Goal: Information Seeking & Learning: Understand process/instructions

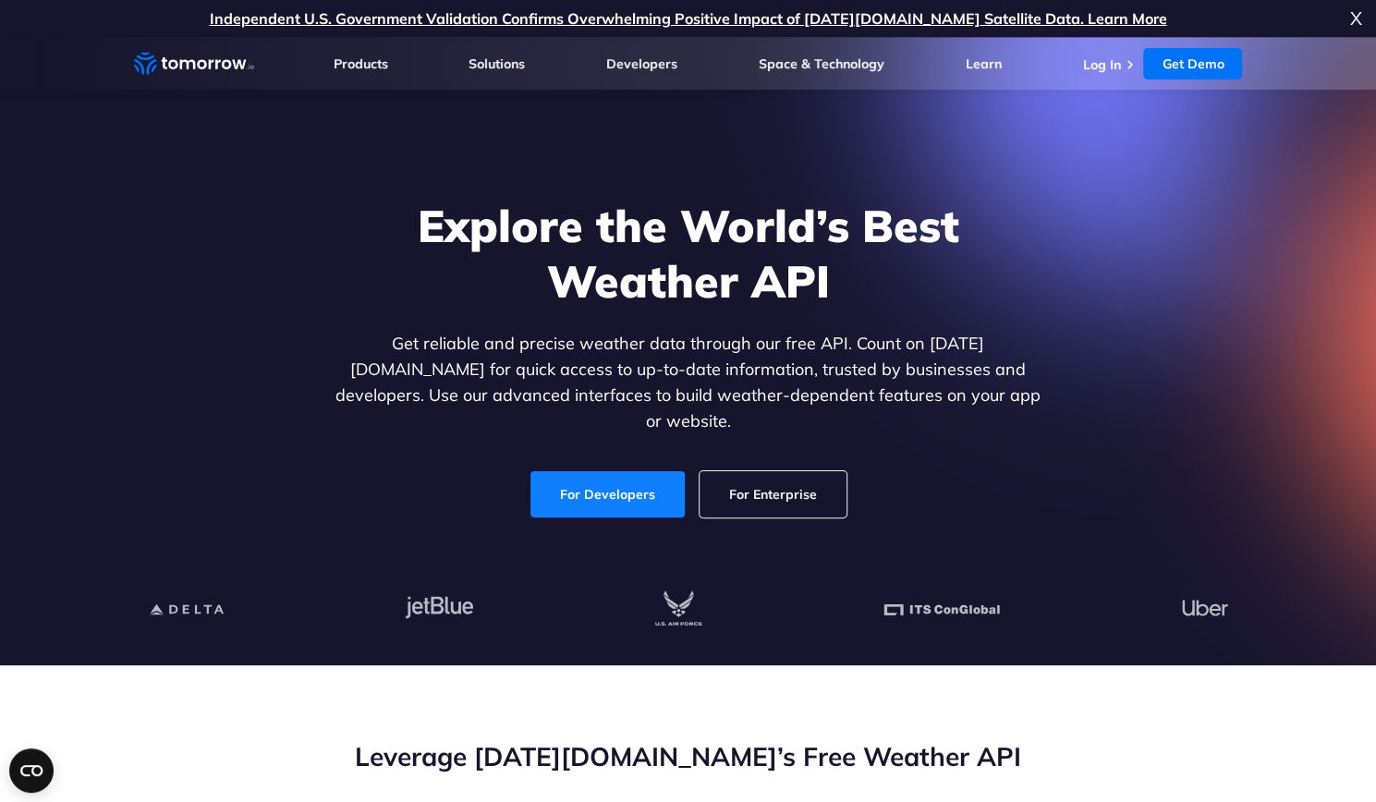
click at [620, 474] on link "For Developers" at bounding box center [608, 494] width 154 height 46
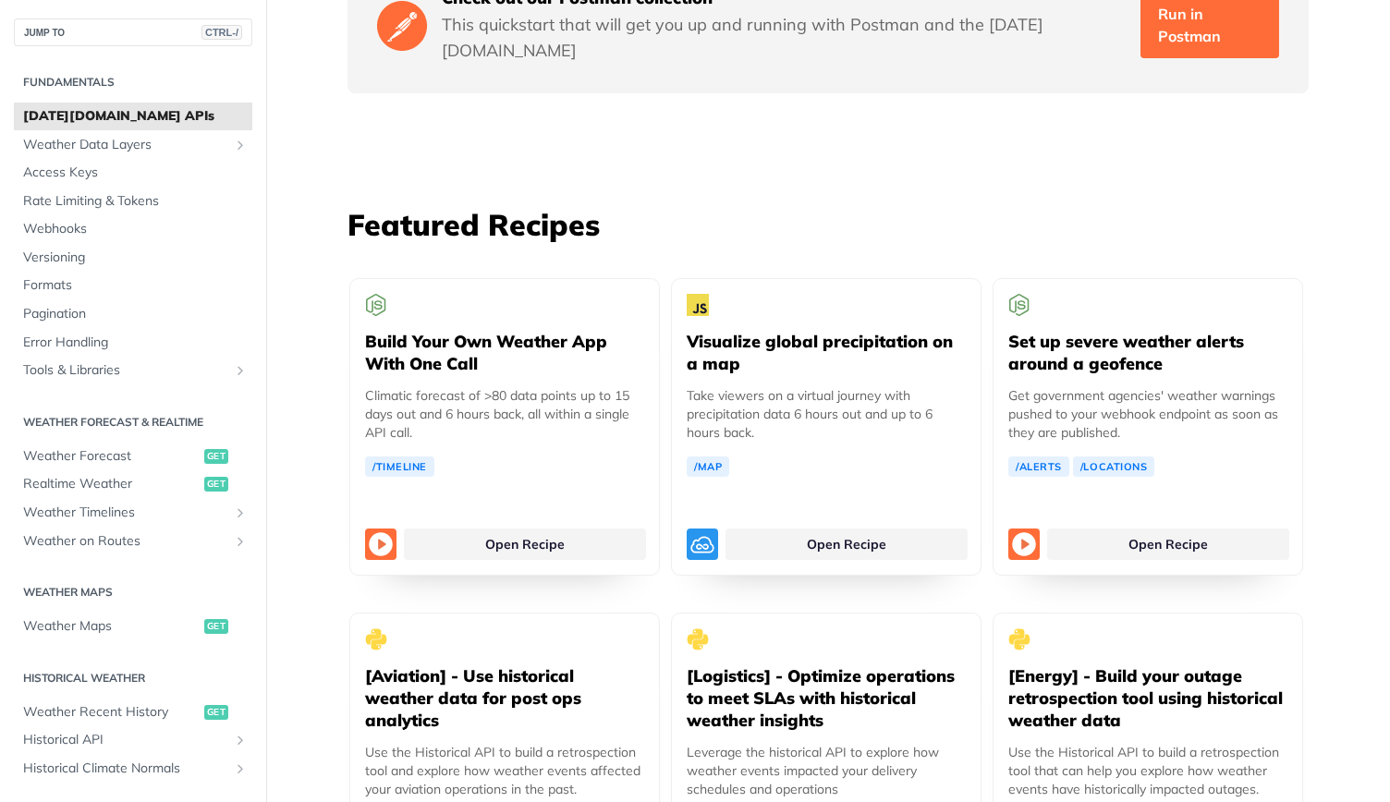
scroll to position [3328, 0]
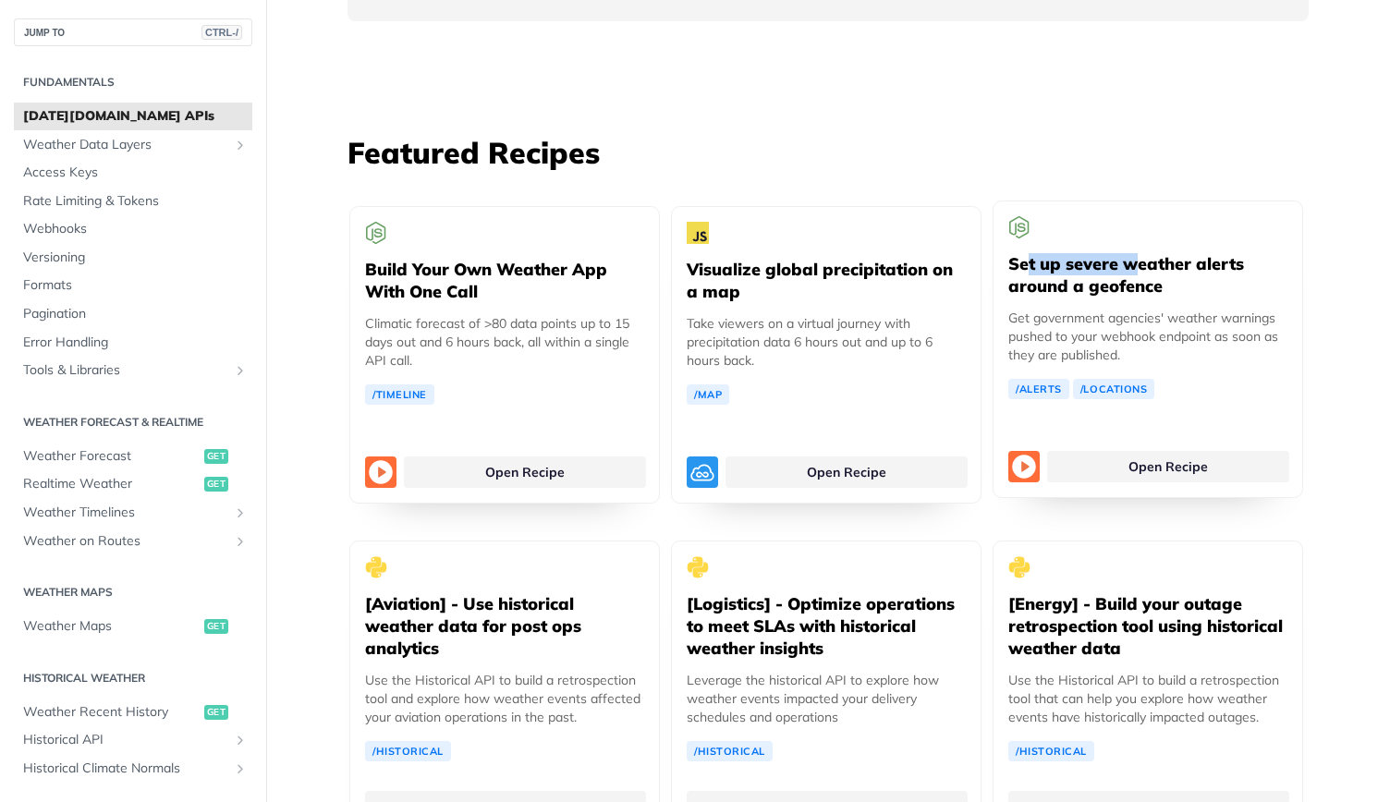
drag, startPoint x: 1126, startPoint y: 228, endPoint x: 1018, endPoint y: 206, distance: 110.4
click at [1018, 206] on div "Set up severe weather alerts around a geofence Get government agencies' weather…" at bounding box center [1148, 301] width 279 height 198
click at [1139, 253] on h5 "Set up severe weather alerts around a geofence" at bounding box center [1148, 275] width 279 height 44
drag, startPoint x: 1158, startPoint y: 244, endPoint x: 985, endPoint y: 210, distance: 176.2
click at [993, 210] on div "Set up severe weather alerts around a geofence Get government agencies' weather…" at bounding box center [1148, 350] width 311 height 298
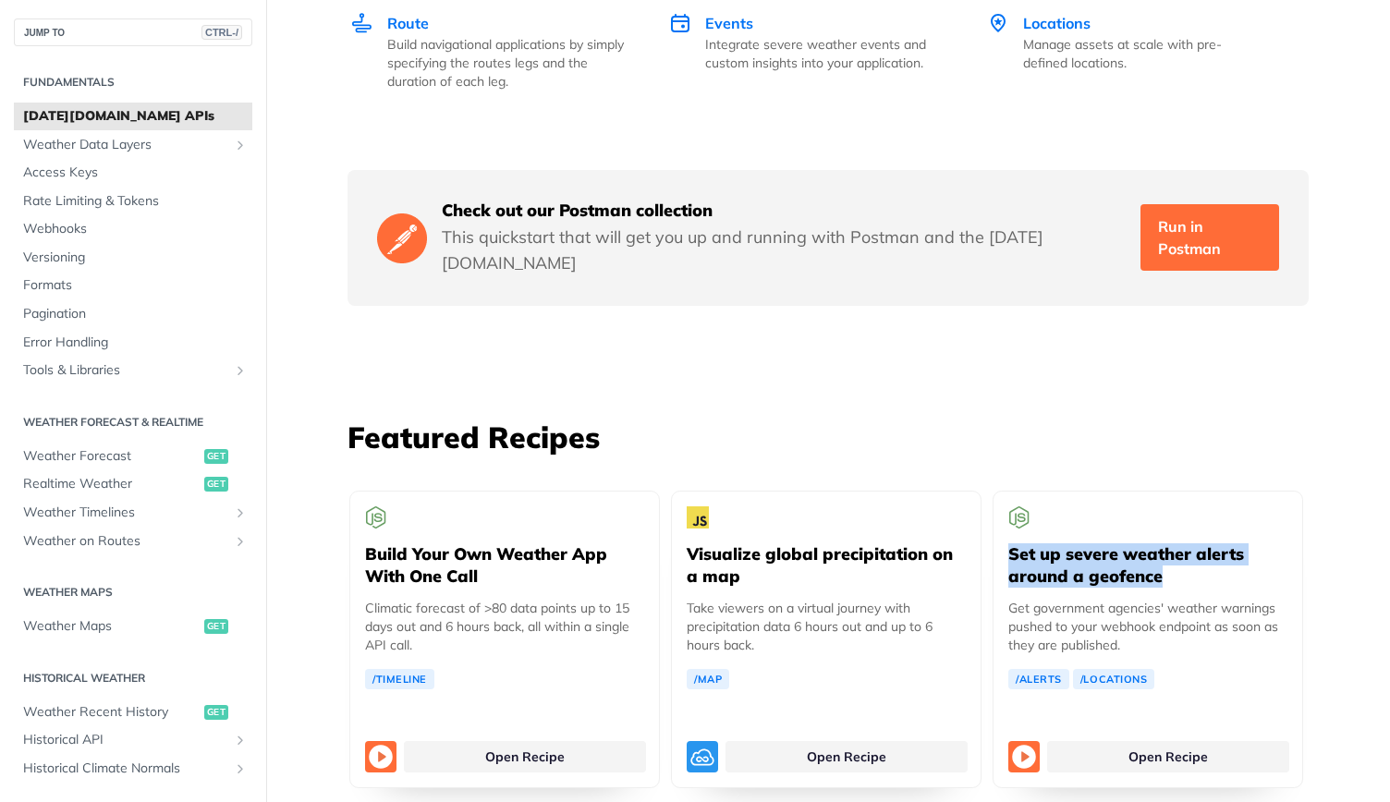
scroll to position [3235, 0]
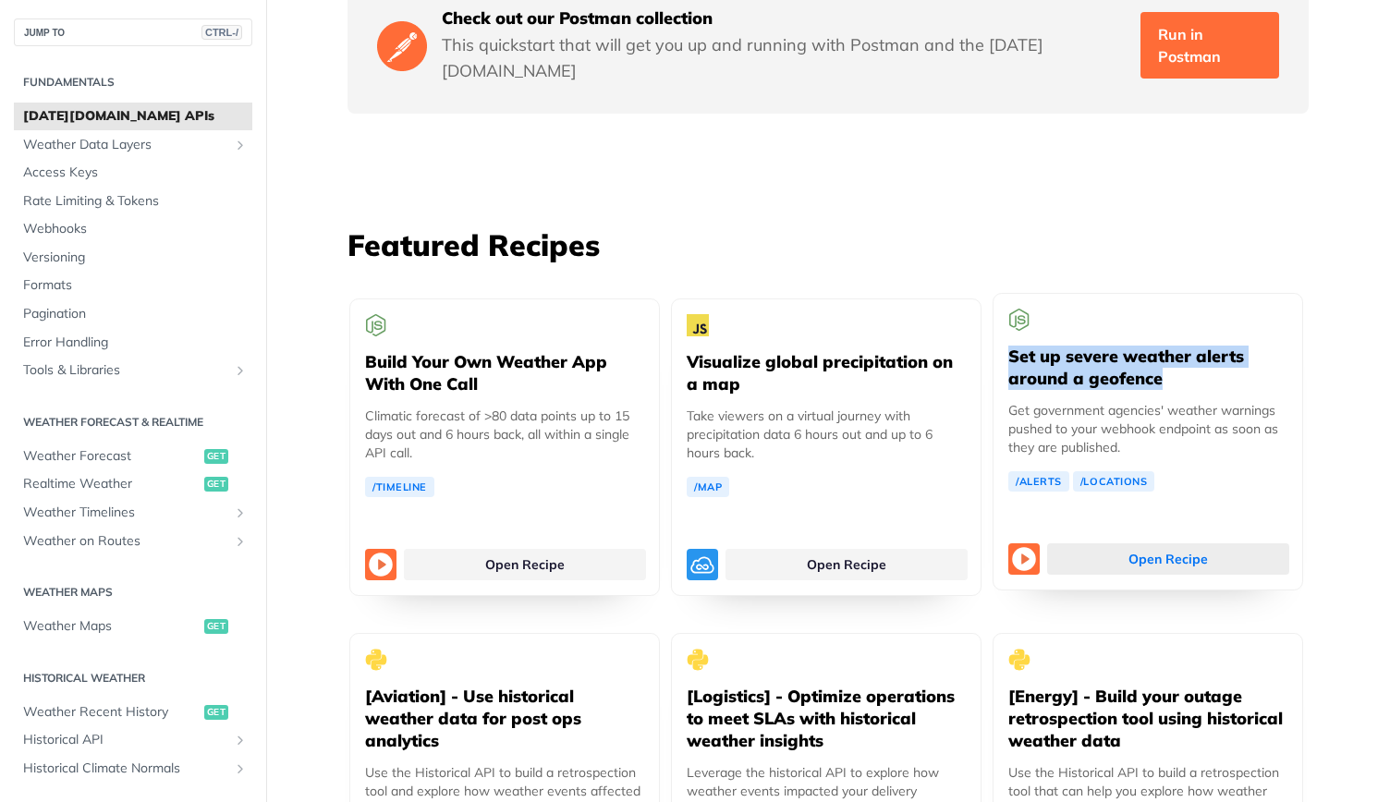
click at [1174, 544] on link "Open Recipe" at bounding box center [1168, 559] width 242 height 31
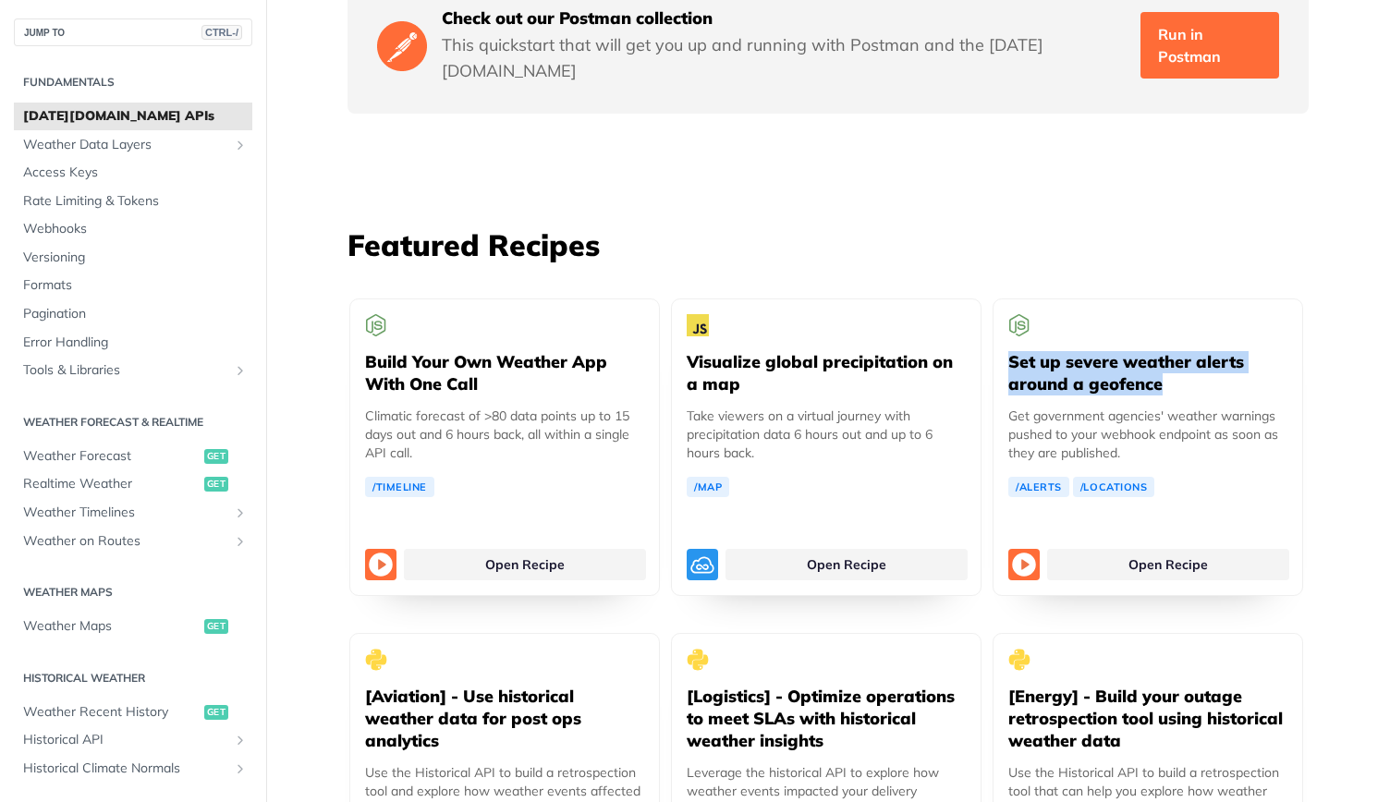
scroll to position [3513, 0]
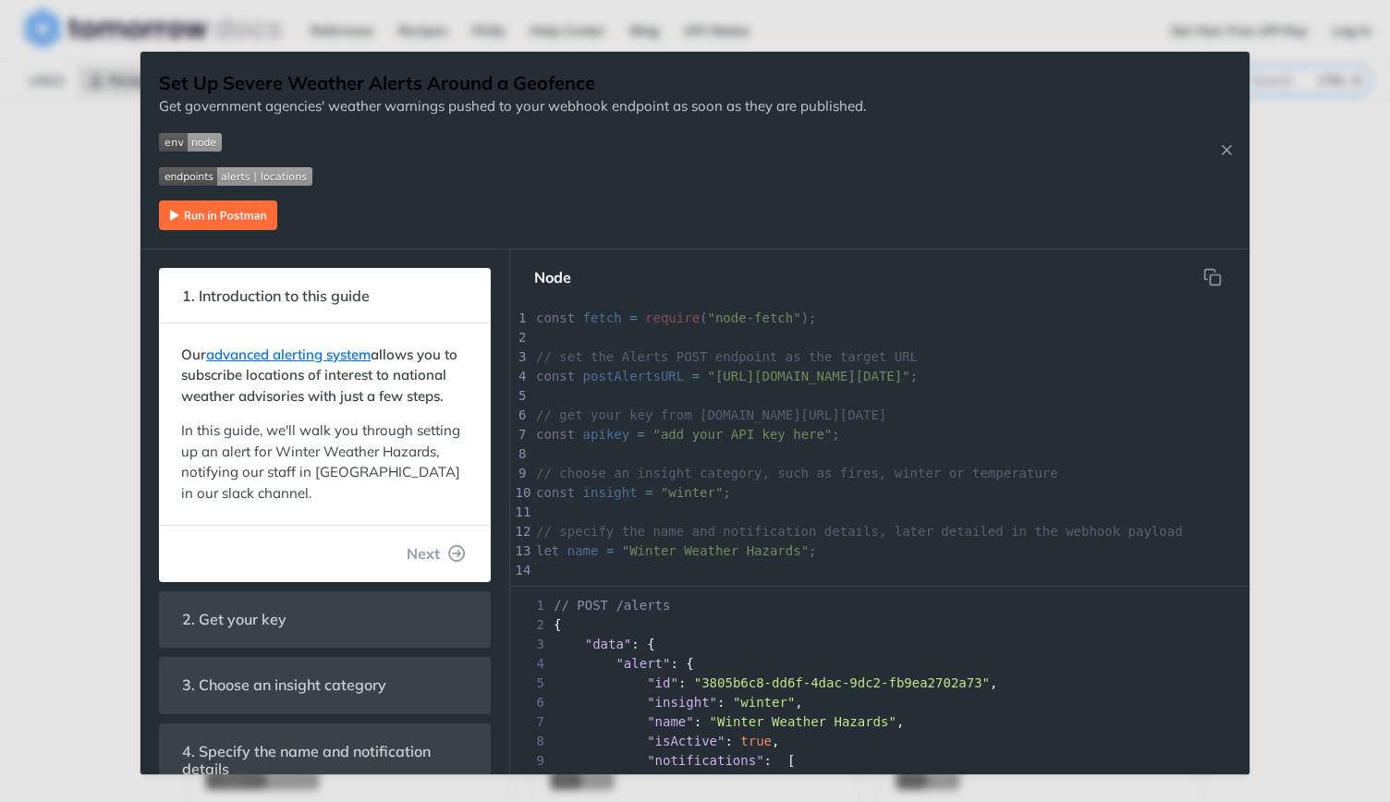
click at [222, 217] on img "Expand image" at bounding box center [218, 216] width 118 height 30
